Goal: Information Seeking & Learning: Find specific fact

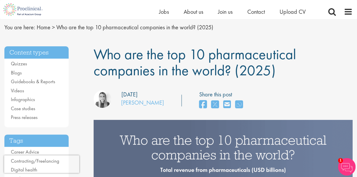
scroll to position [18, 0]
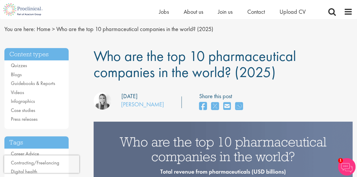
drag, startPoint x: 95, startPoint y: 55, endPoint x: 278, endPoint y: 71, distance: 184.1
click at [278, 71] on h1 "Who are the top 10 pharmaceutical companies in the world? (2025)" at bounding box center [222, 64] width 259 height 32
copy span "Who are the top 10 pharmaceutical companies in the world? (2025)"
drag, startPoint x: 120, startPoint y: 104, endPoint x: 151, endPoint y: 110, distance: 32.2
click at [151, 110] on div "our consultant managing the role Author: [PERSON_NAME]" at bounding box center [128, 102] width 70 height 20
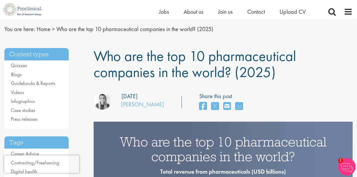
copy div "our consultant managing the role Author: [PERSON_NAME]"
click at [161, 106] on div "our consultant managing the role Author: [PERSON_NAME] Posting date: [DATE] Sha…" at bounding box center [223, 102] width 268 height 21
drag, startPoint x: 155, startPoint y: 105, endPoint x: 123, endPoint y: 108, distance: 33.0
click at [123, 108] on div "our consultant managing the role Author: [PERSON_NAME] Posting date: [DATE]" at bounding box center [128, 102] width 79 height 20
copy link "[PERSON_NAME]"
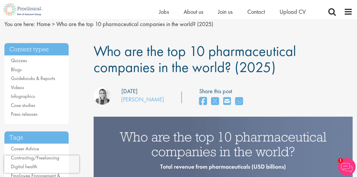
scroll to position [23, 0]
